Goal: Check status

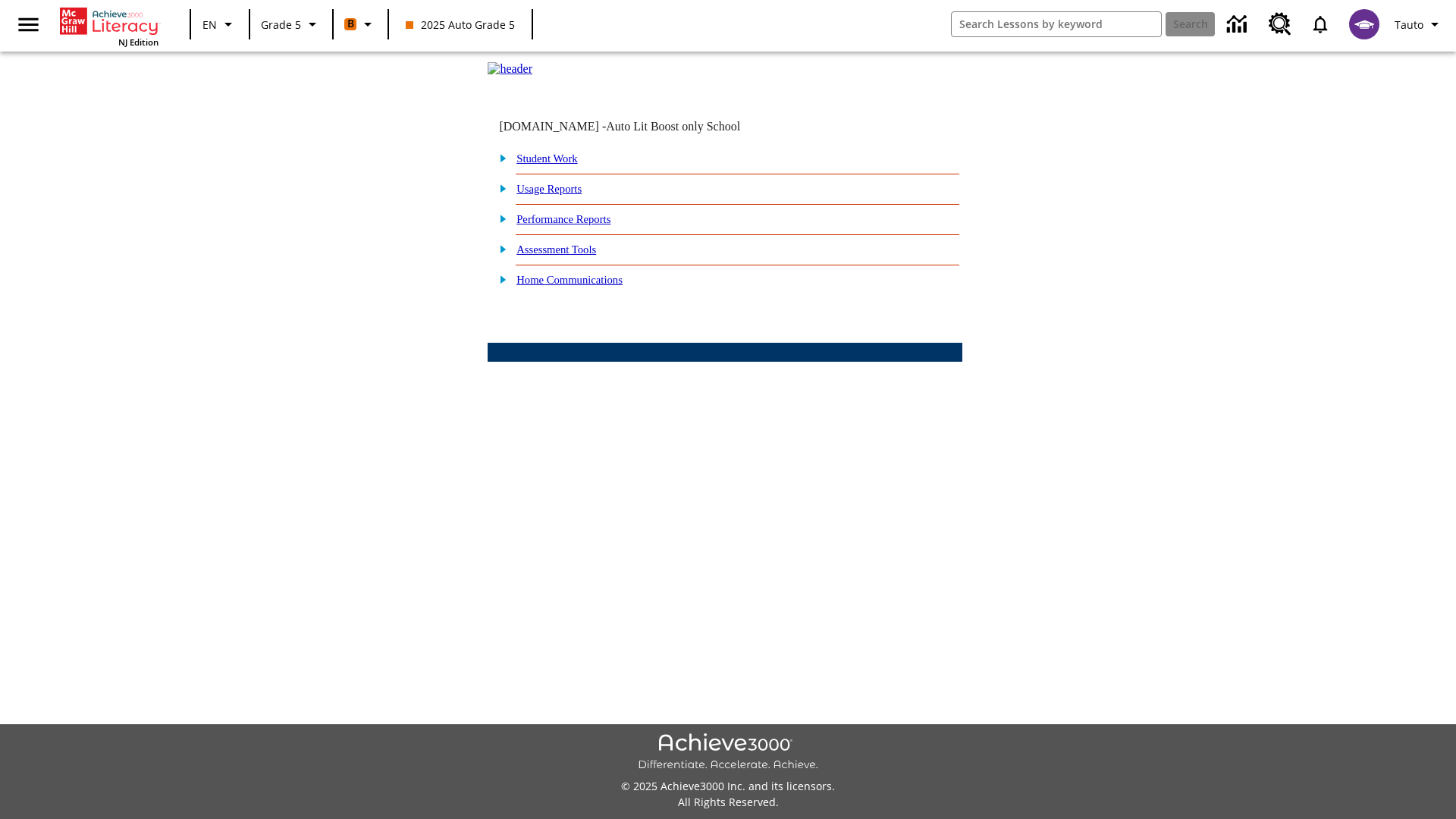
click at [558, 164] on link "Student Work" at bounding box center [547, 158] width 61 height 12
select select "/options/reports/?report_id=12&atype=1&section=2"
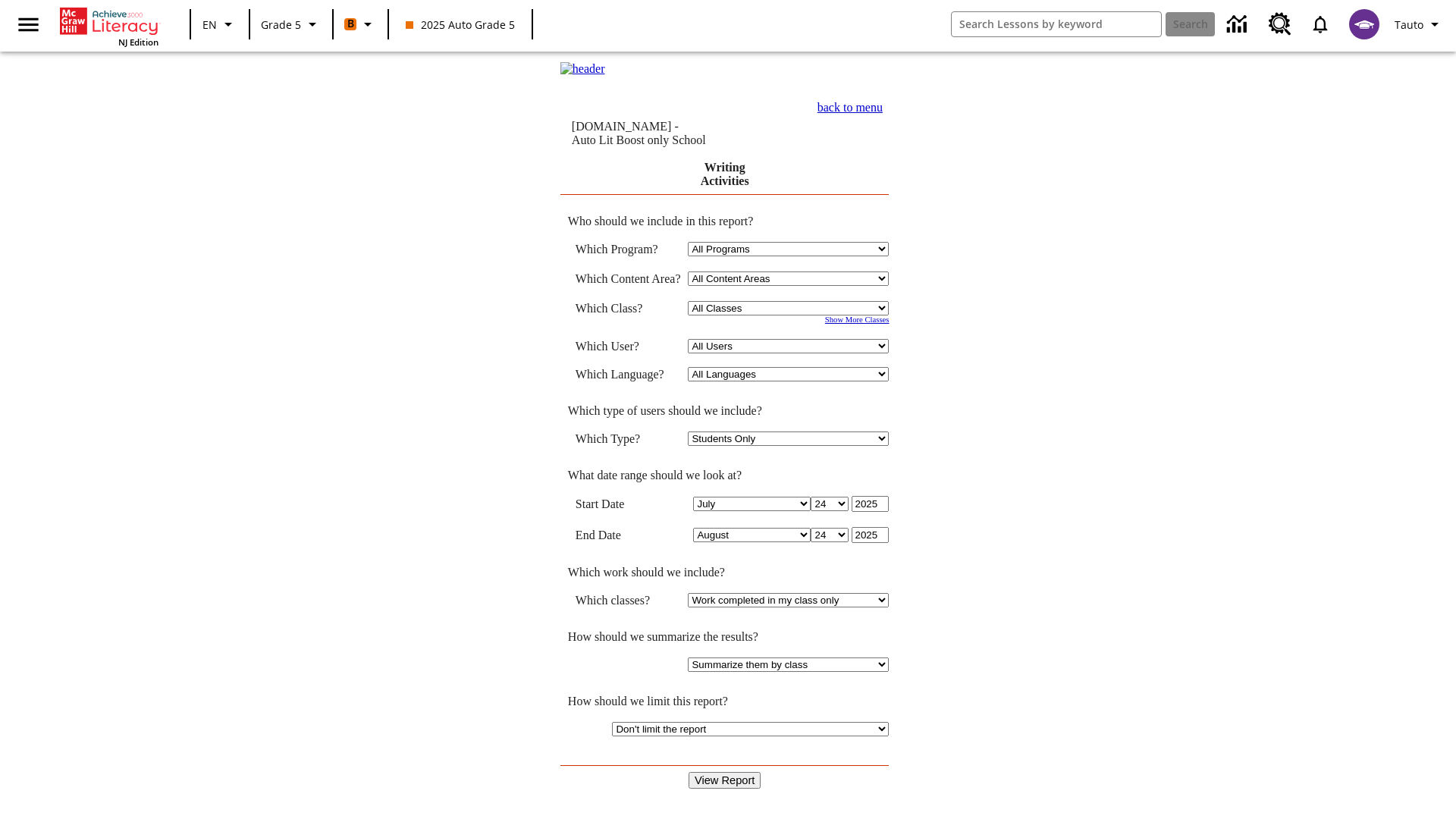
select select "11133131"
